Goal: Find specific page/section: Find specific page/section

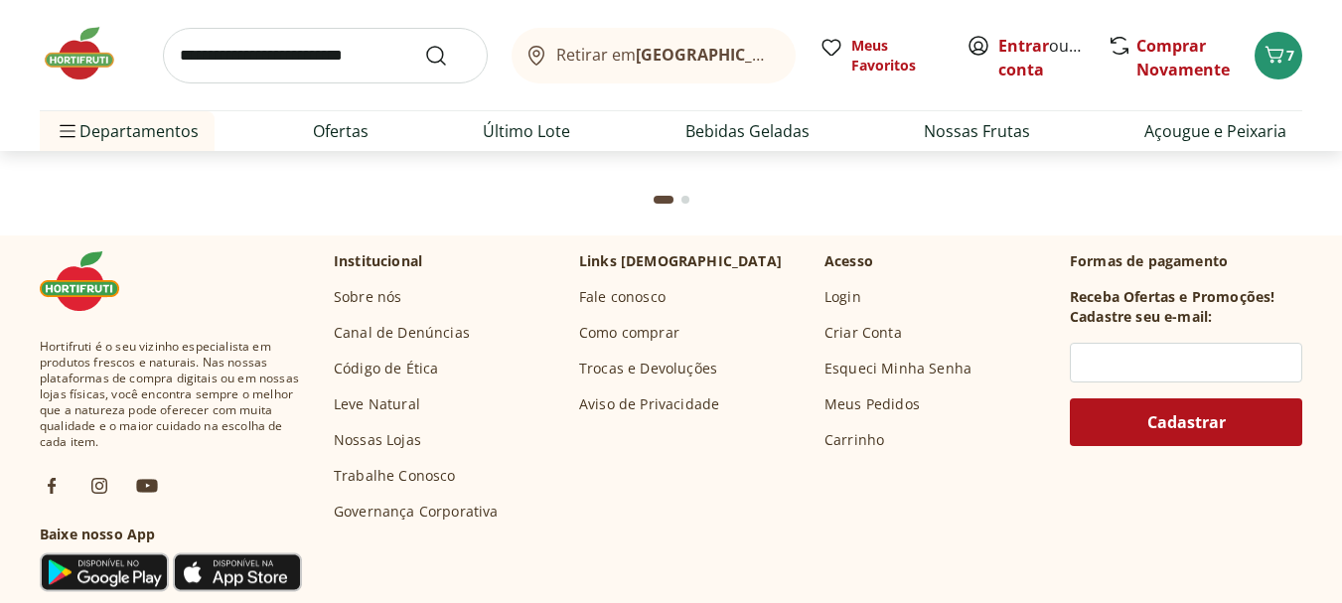
scroll to position [6395, 0]
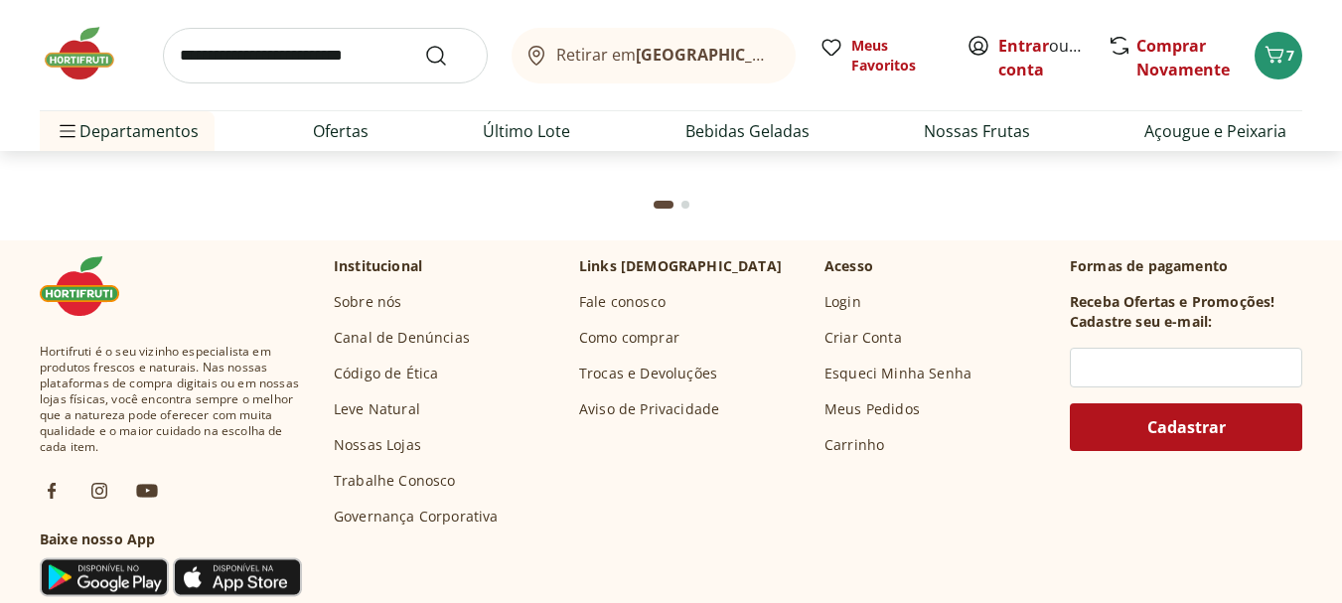
click at [380, 430] on ul "Sobre nós Canal de Denúncias Código de Ética Leve Natural Nossas Lojas Trabalhe…" at bounding box center [416, 409] width 165 height 234
click at [381, 439] on link "Nossas Lojas" at bounding box center [377, 445] width 87 height 20
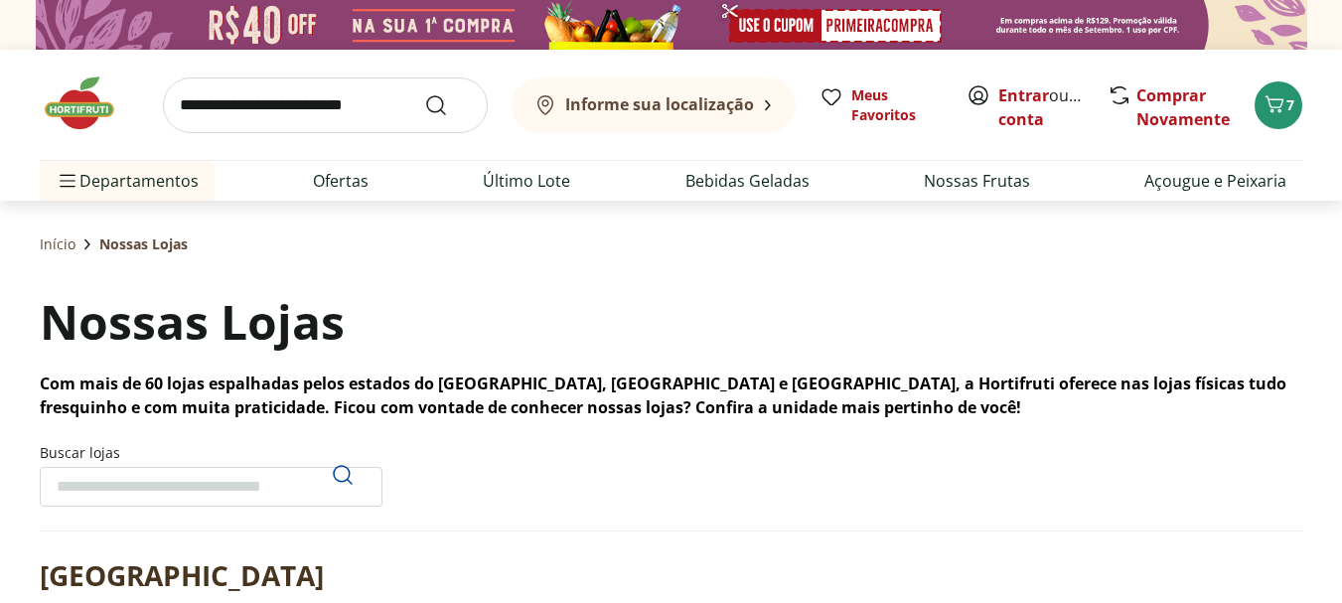
click at [270, 483] on input "Buscar lojas" at bounding box center [211, 487] width 343 height 40
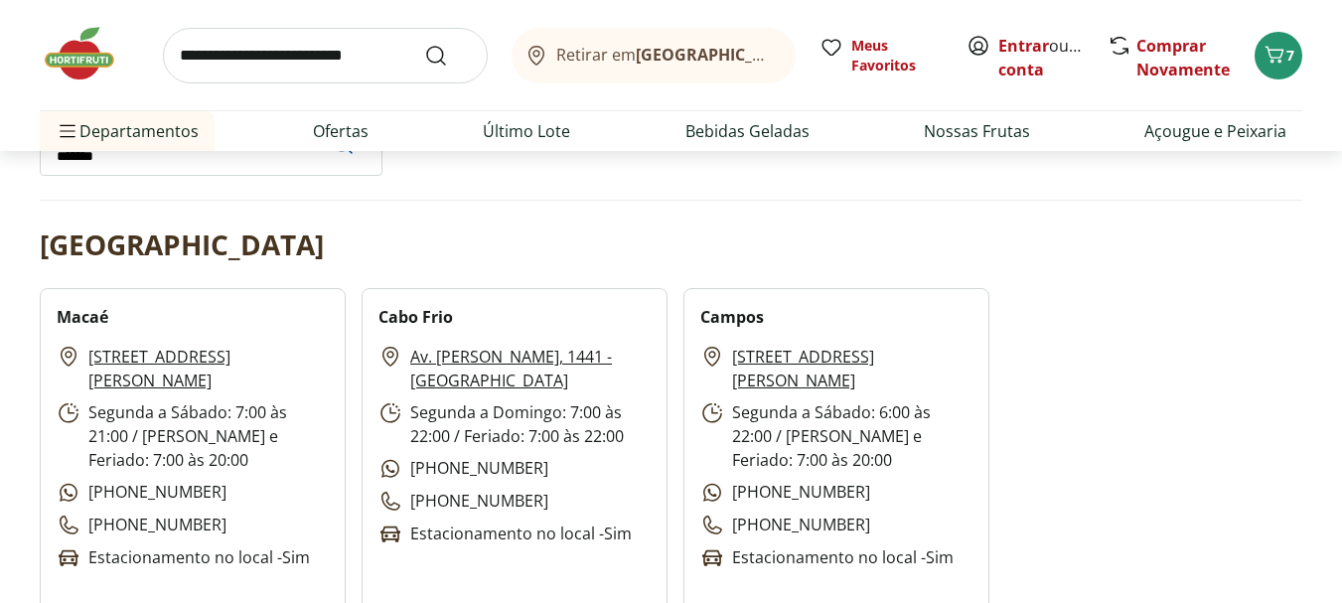
scroll to position [199, 0]
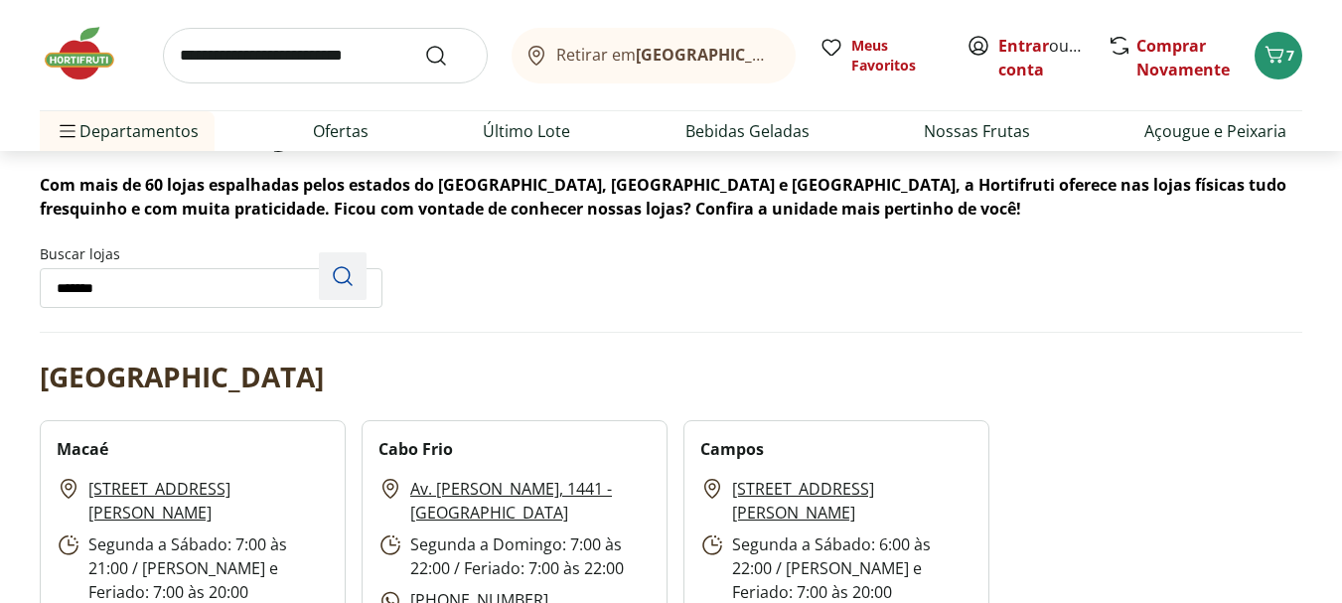
type input "*******"
click at [355, 280] on div "Pesquisar" at bounding box center [343, 276] width 48 height 48
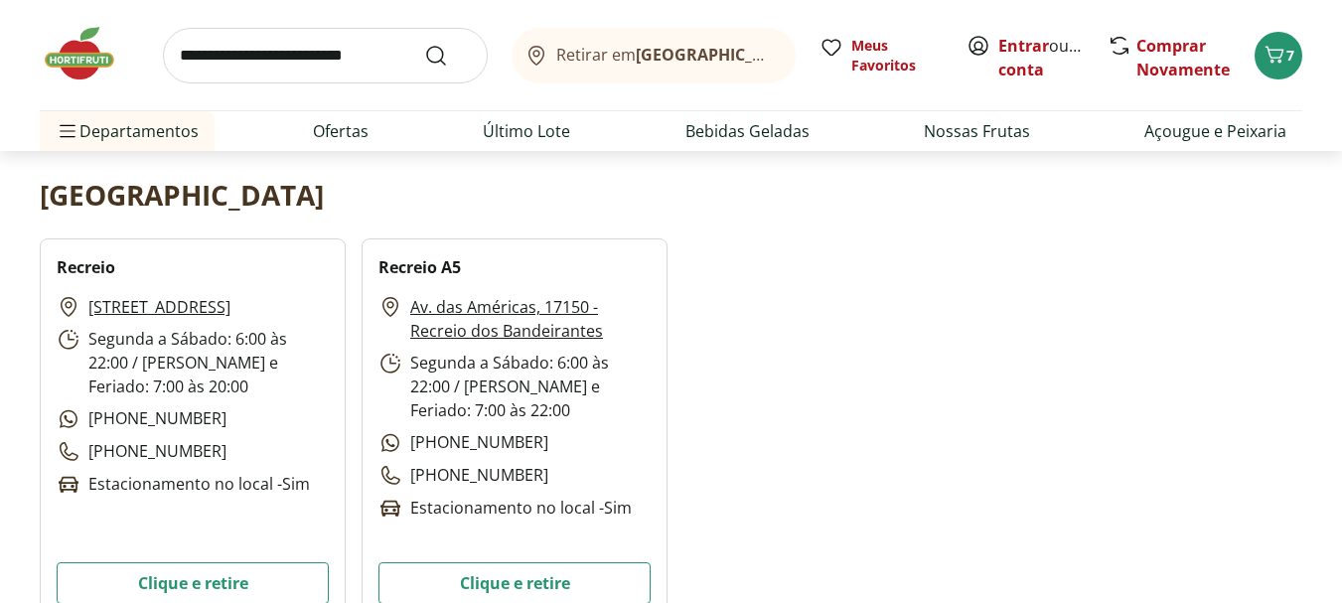
scroll to position [397, 0]
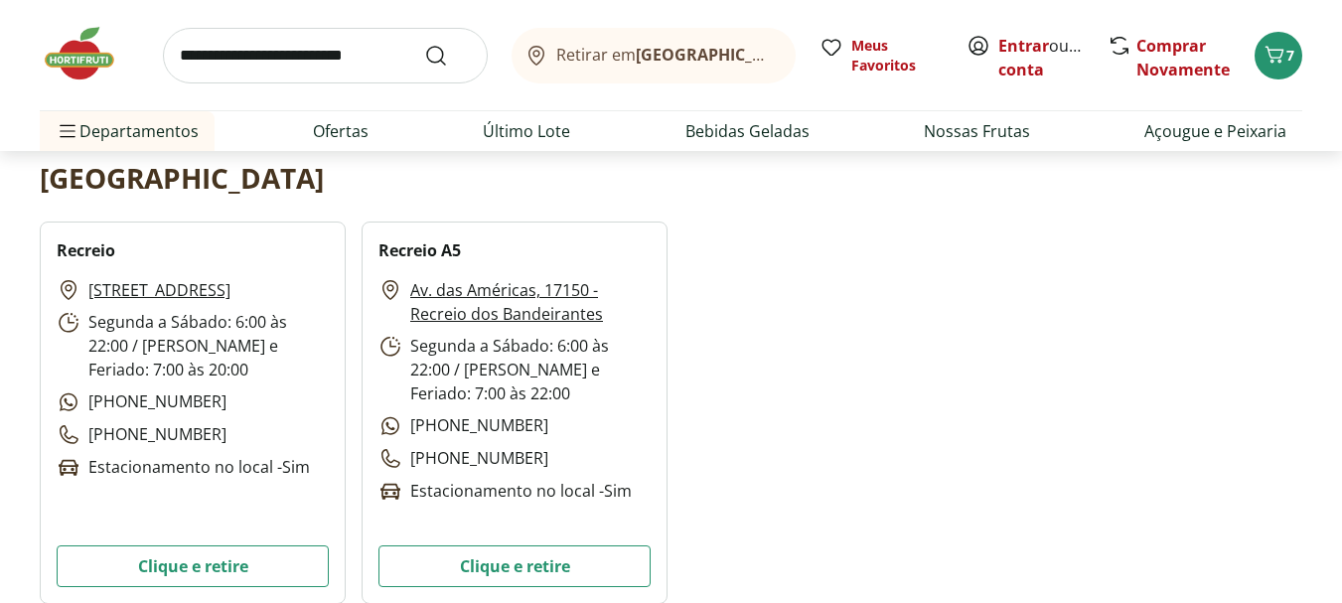
drag, startPoint x: 85, startPoint y: 282, endPoint x: 286, endPoint y: 315, distance: 203.3
click at [230, 302] on p "[STREET_ADDRESS]" at bounding box center [144, 290] width 174 height 24
copy link "[STREET_ADDRESS]"
